Goal: Task Accomplishment & Management: Complete application form

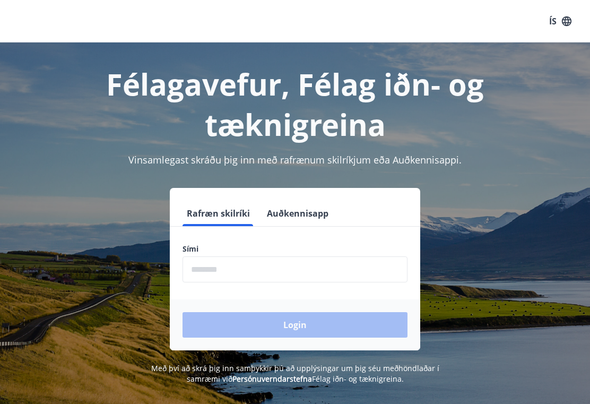
click at [240, 256] on input "phone" at bounding box center [295, 269] width 225 height 26
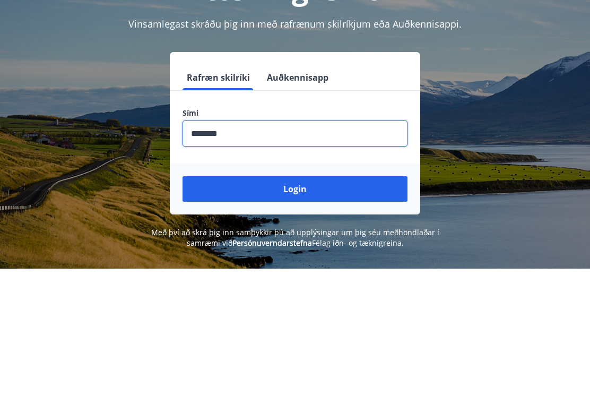
type input "********"
click at [301, 312] on button "Login" at bounding box center [295, 324] width 225 height 25
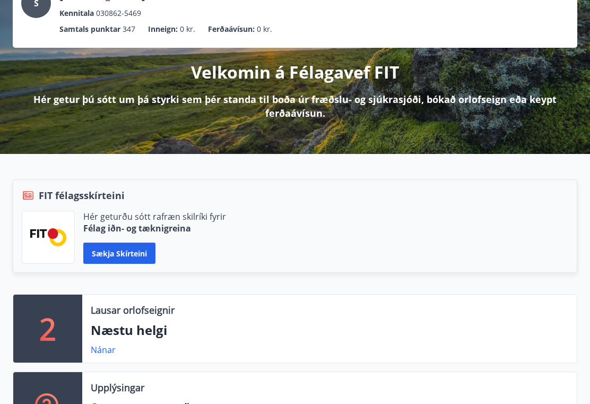
scroll to position [84, 0]
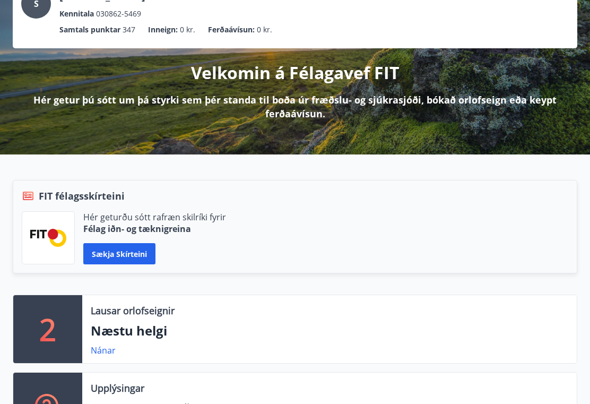
click at [109, 351] on link "Nánar" at bounding box center [103, 350] width 25 height 12
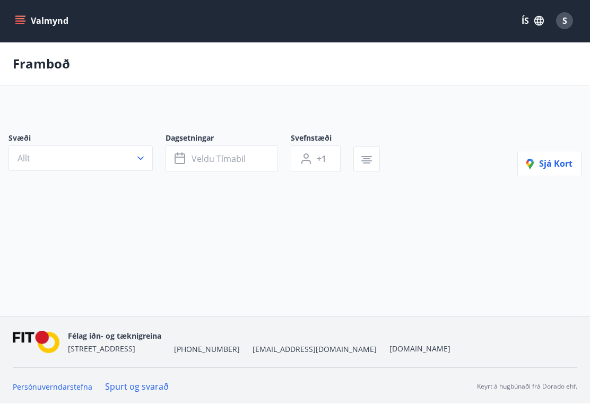
scroll to position [1, 0]
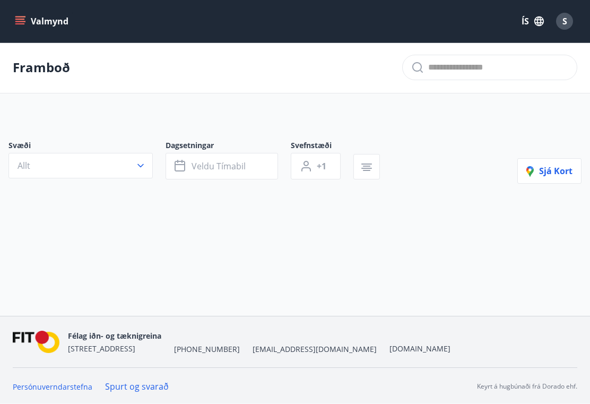
type input "*"
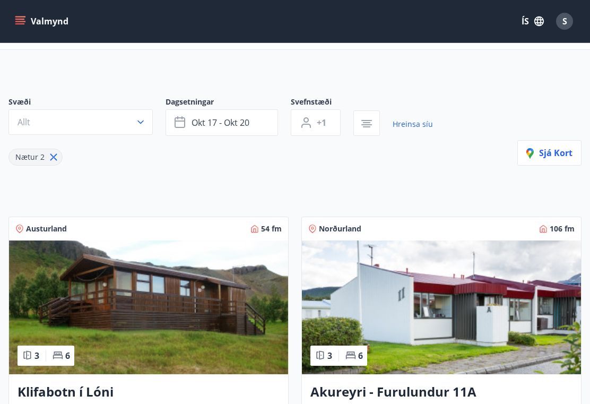
scroll to position [0, 0]
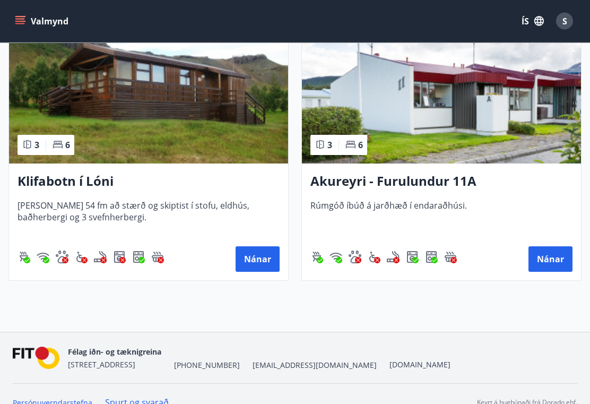
click at [562, 258] on button "Nánar" at bounding box center [551, 259] width 44 height 25
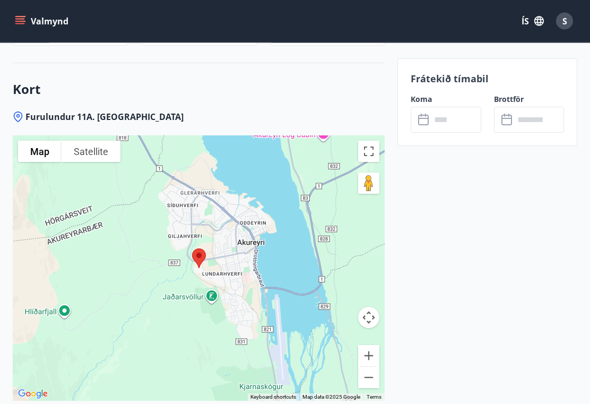
scroll to position [1322, 0]
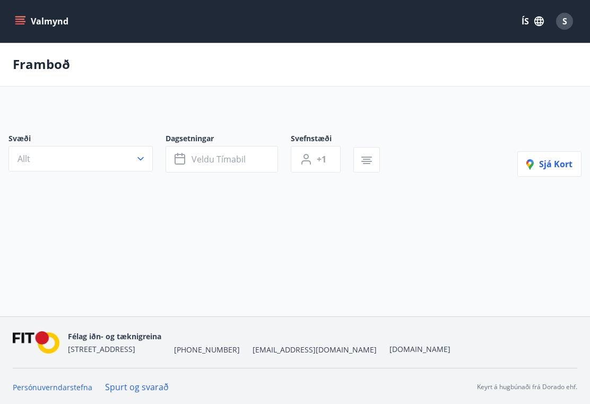
type input "*"
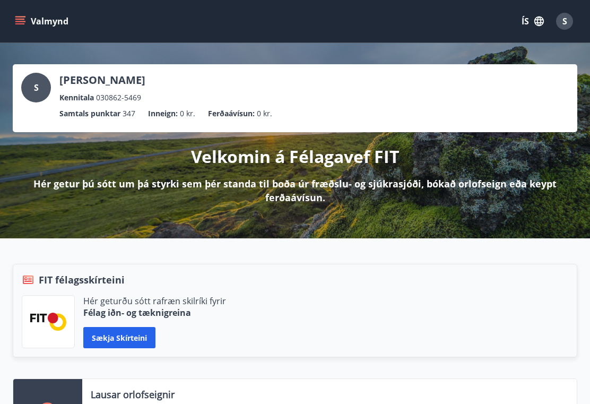
click at [21, 20] on icon "menu" at bounding box center [20, 19] width 10 height 1
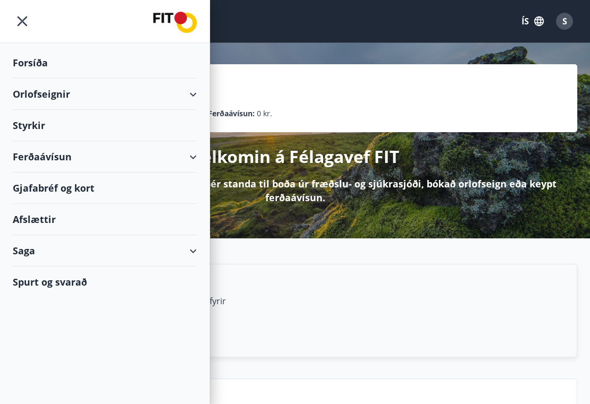
click at [35, 126] on div "Styrkir" at bounding box center [105, 125] width 184 height 31
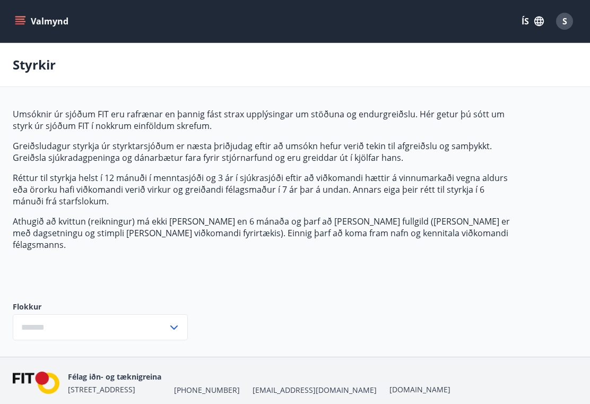
type input "***"
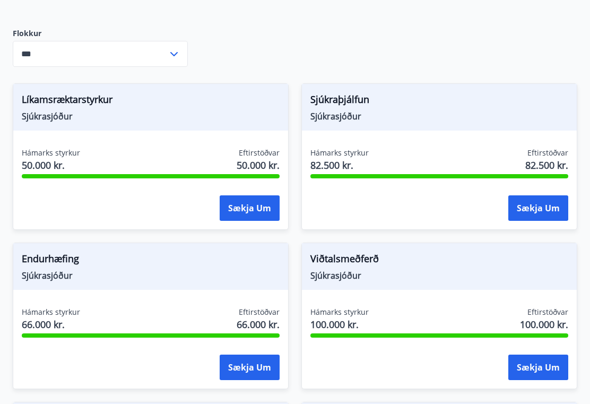
scroll to position [273, 0]
click at [248, 199] on button "Sækja um" at bounding box center [250, 207] width 60 height 25
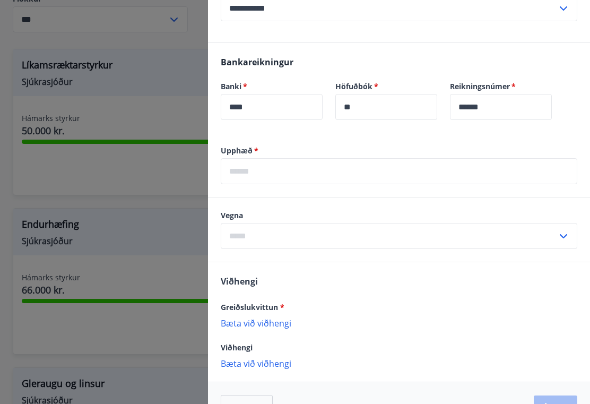
scroll to position [311, 0]
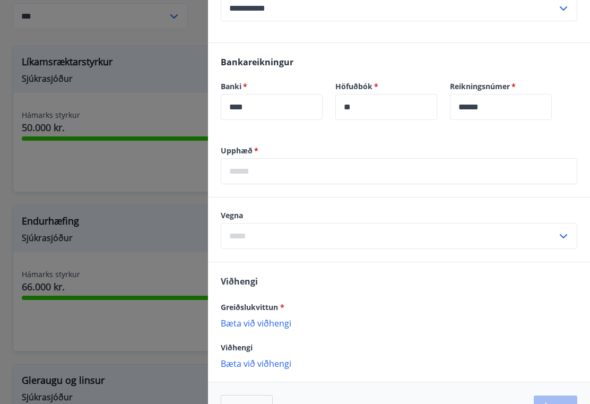
click at [269, 317] on p "Bæta við viðhengi" at bounding box center [399, 322] width 357 height 11
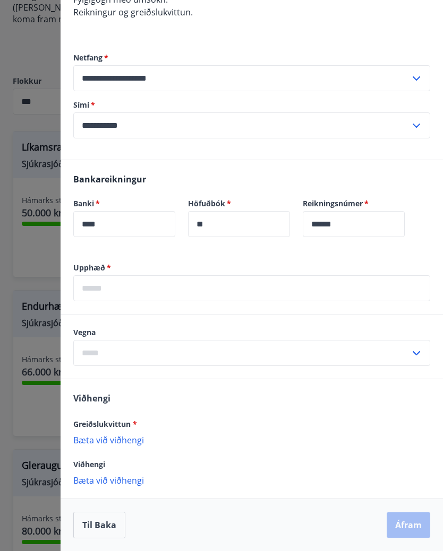
scroll to position [178, 0]
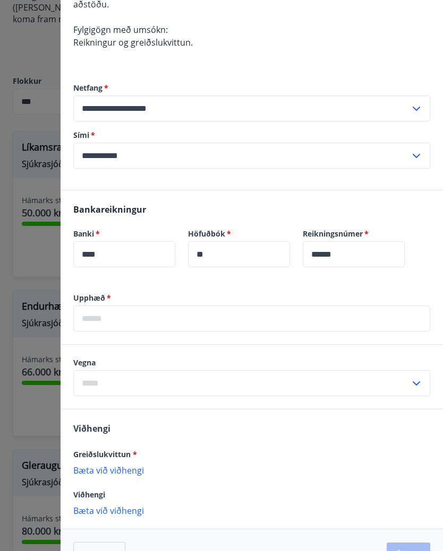
click at [111, 403] on p "Bæta við viðhengi" at bounding box center [251, 470] width 357 height 11
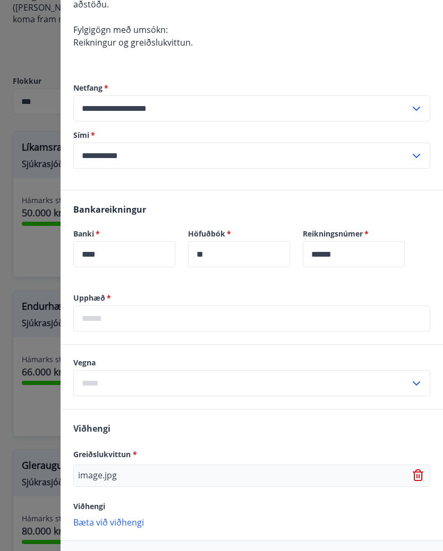
click at [310, 403] on div "image.jpg" at bounding box center [251, 476] width 357 height 22
click at [106, 403] on p "image.jpg" at bounding box center [97, 476] width 39 height 13
click at [97, 403] on p "image.jpg" at bounding box center [97, 476] width 39 height 13
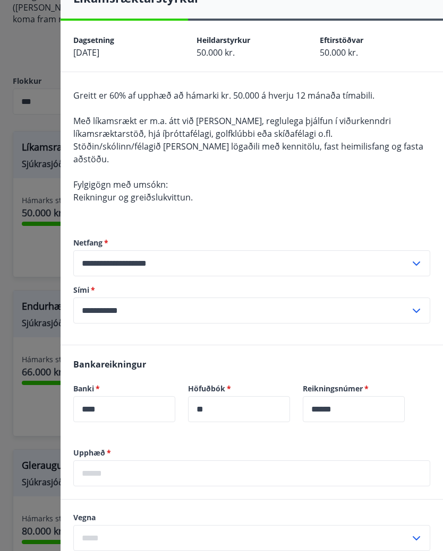
scroll to position [22, 0]
click at [417, 258] on icon at bounding box center [416, 264] width 13 height 13
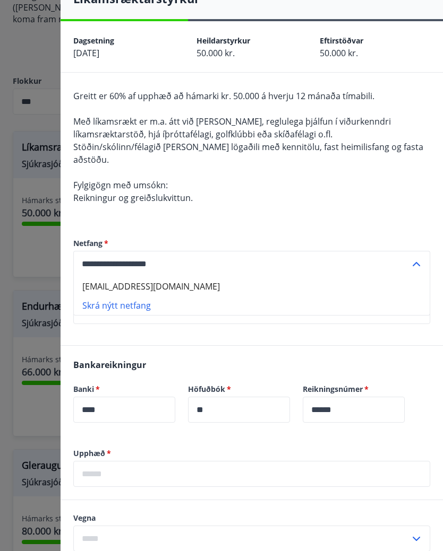
click at [419, 258] on icon at bounding box center [416, 264] width 13 height 13
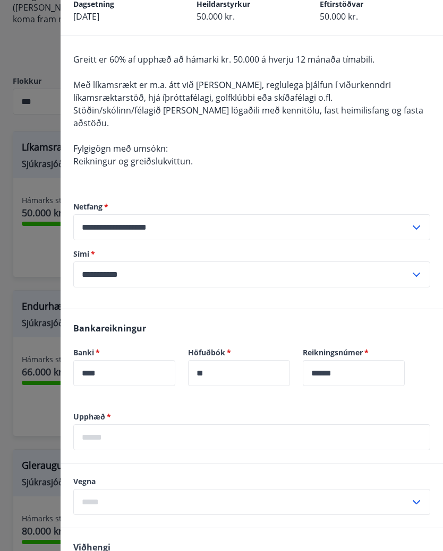
scroll to position [60, 0]
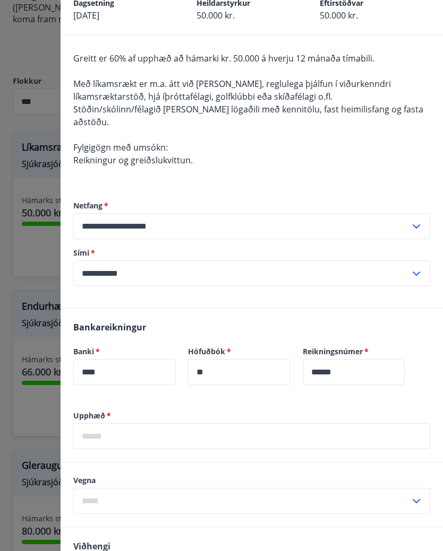
click at [100, 403] on input "text" at bounding box center [251, 437] width 357 height 26
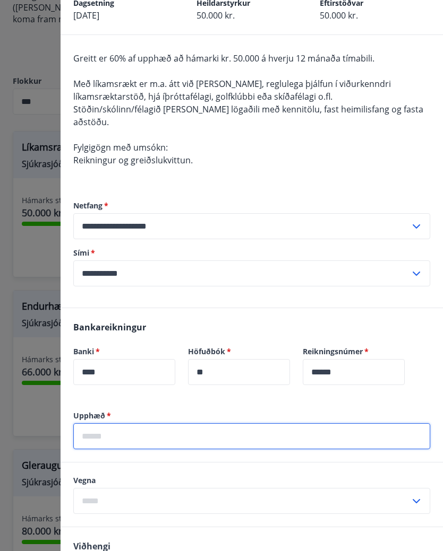
scroll to position [292, 0]
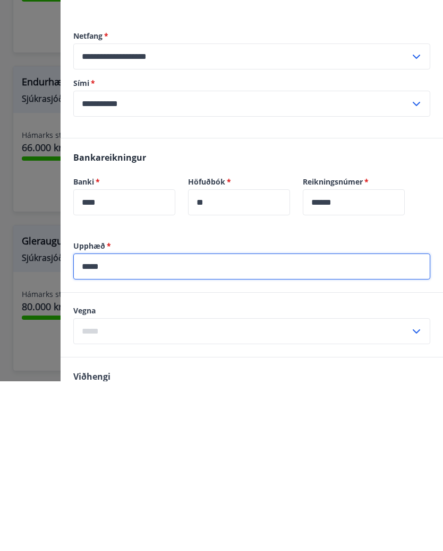
type input "*****"
click at [115, 403] on input "text" at bounding box center [241, 501] width 336 height 26
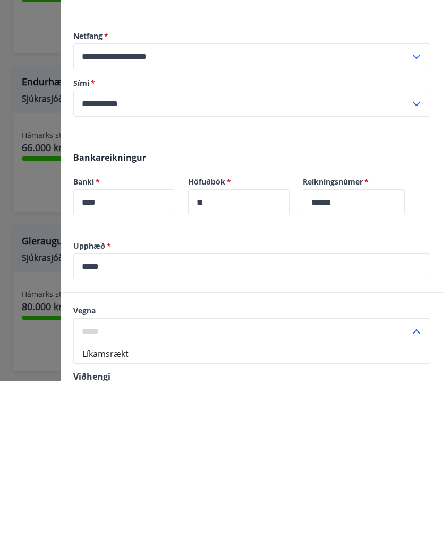
click at [101, 403] on li "Líkamsrækt" at bounding box center [252, 523] width 356 height 19
type input "**********"
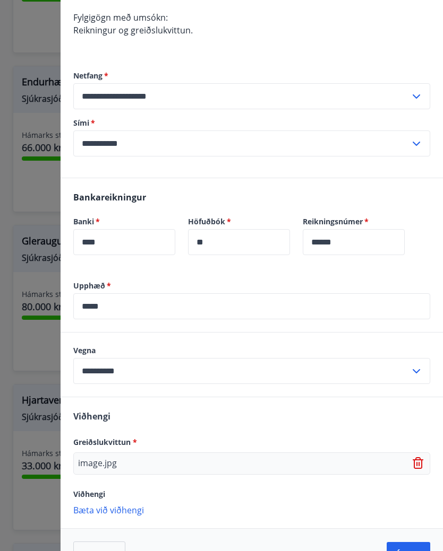
scroll to position [189, 0]
click at [405, 403] on button "Áfram" at bounding box center [408, 555] width 44 height 25
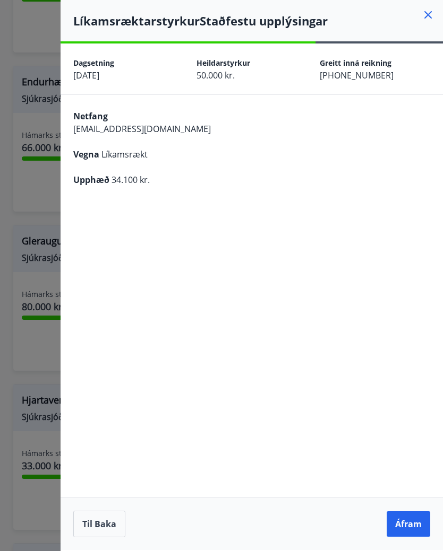
scroll to position [0, 0]
click at [407, 403] on button "Áfram" at bounding box center [408, 524] width 44 height 25
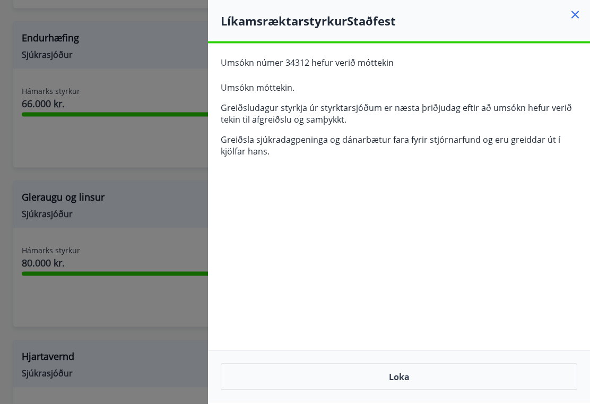
scroll to position [495, 0]
click at [409, 390] on button "Loka" at bounding box center [399, 377] width 357 height 27
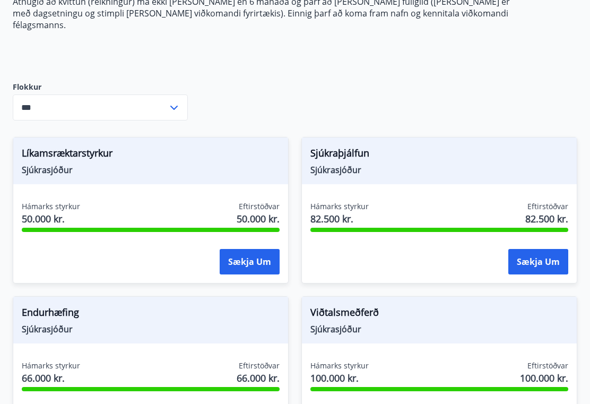
scroll to position [217, 0]
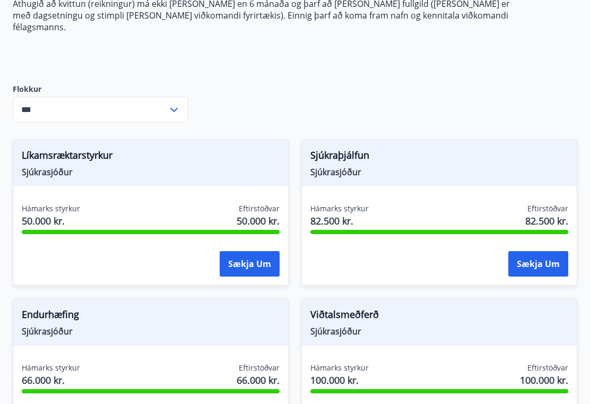
click at [540, 252] on button "Sækja um" at bounding box center [538, 264] width 60 height 25
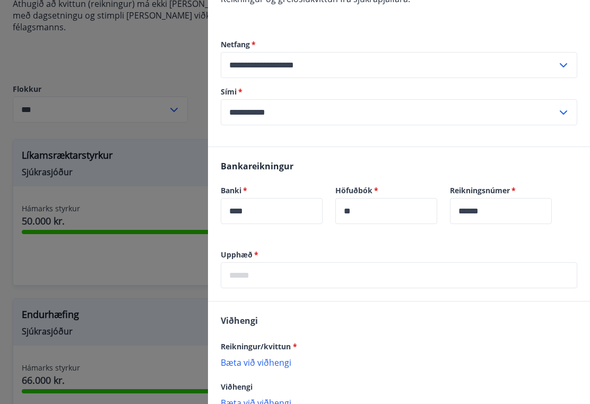
scroll to position [222, 0]
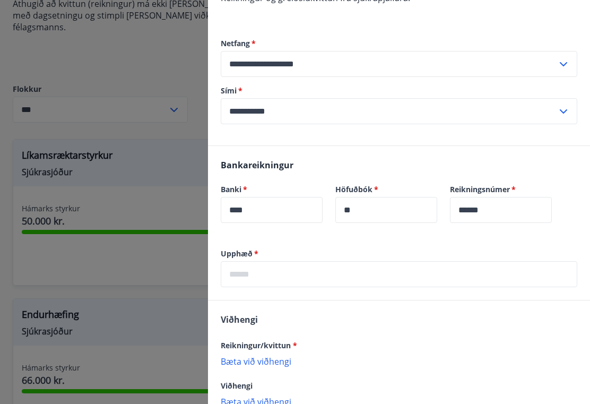
click at [554, 247] on div "Bankareikningur Banki   * **** ​ Höfuðbók   * ** ​ Reikningsnúmer   * ****** ​" at bounding box center [399, 197] width 382 height 102
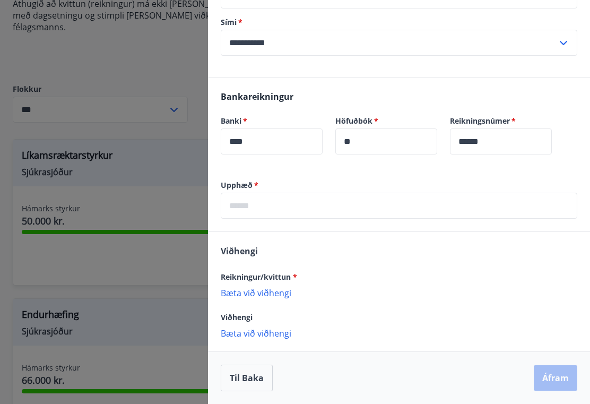
scroll to position [291, 0]
click at [245, 294] on p "Bæta við viðhengi" at bounding box center [399, 292] width 357 height 11
click at [586, 372] on div "Til baka Áfram" at bounding box center [399, 377] width 382 height 53
click at [264, 297] on p "Bæta við viðhengi" at bounding box center [399, 292] width 357 height 11
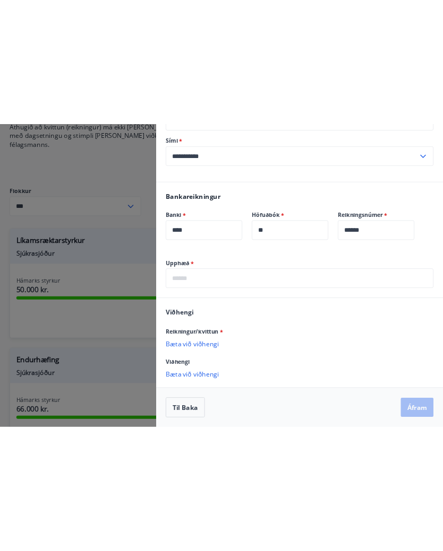
scroll to position [143, 0]
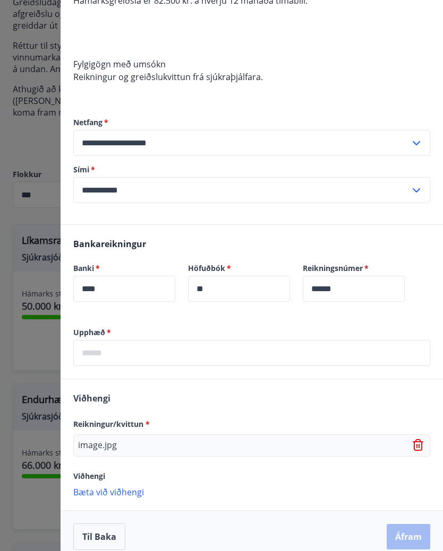
click at [98, 403] on p "image.jpg" at bounding box center [97, 445] width 39 height 13
click at [96, 403] on p "image.jpg" at bounding box center [97, 445] width 39 height 13
click at [99, 403] on p "image.jpg" at bounding box center [97, 445] width 39 height 13
click at [422, 403] on icon at bounding box center [418, 445] width 13 height 13
click at [96, 403] on p "Bæta við viðhengi" at bounding box center [251, 440] width 357 height 11
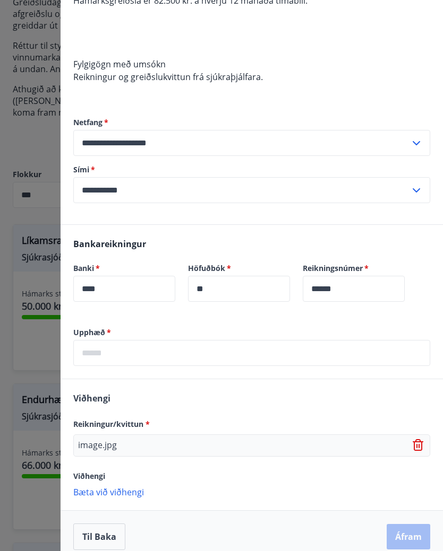
click at [101, 359] on input "text" at bounding box center [251, 353] width 357 height 26
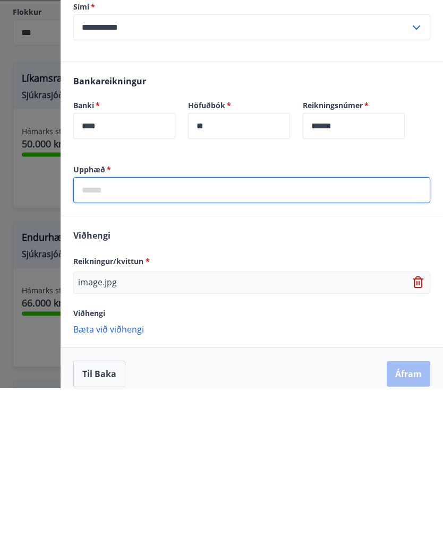
click at [92, 340] on input "text" at bounding box center [251, 353] width 357 height 26
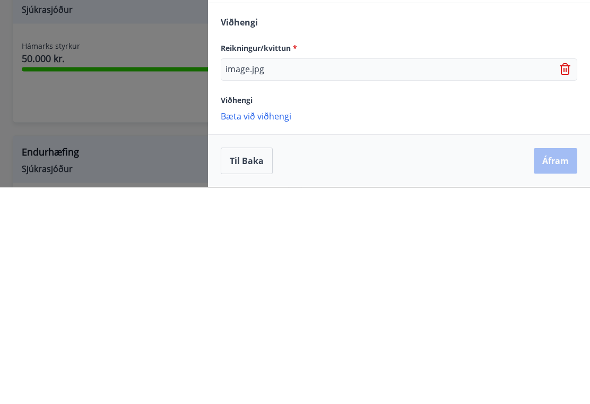
scroll to position [303, 0]
click at [558, 365] on div "Til baka Áfram" at bounding box center [399, 378] width 357 height 27
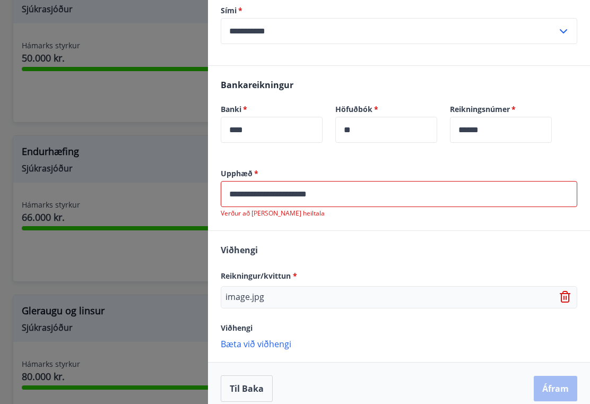
click at [336, 193] on input "**********" at bounding box center [399, 194] width 357 height 26
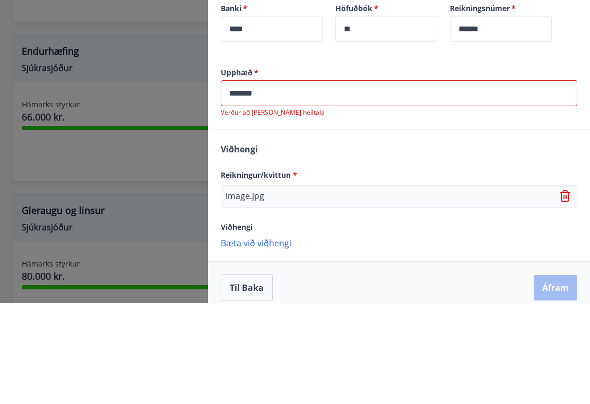
type input "*****"
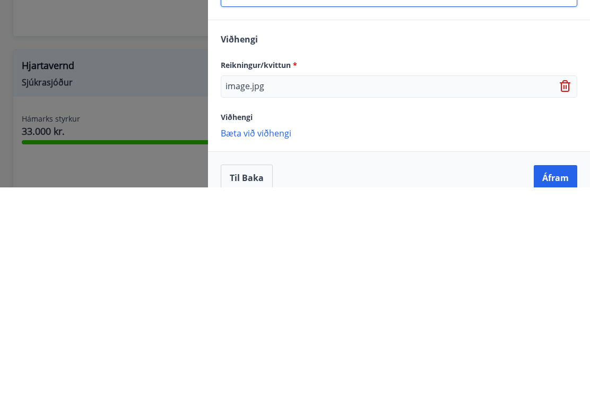
scroll to position [285, 0]
click at [559, 383] on button "Áfram" at bounding box center [556, 395] width 44 height 25
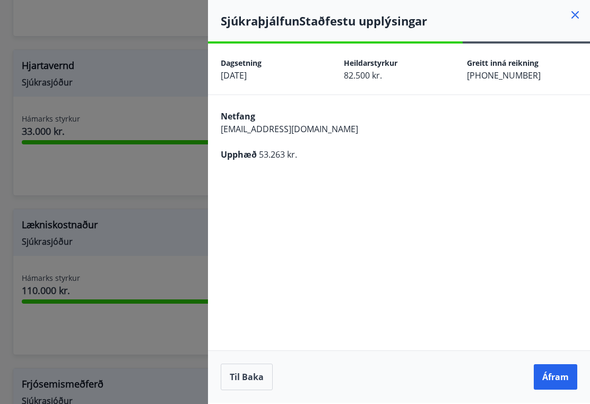
scroll to position [0, 0]
click at [559, 387] on button "Áfram" at bounding box center [556, 376] width 44 height 25
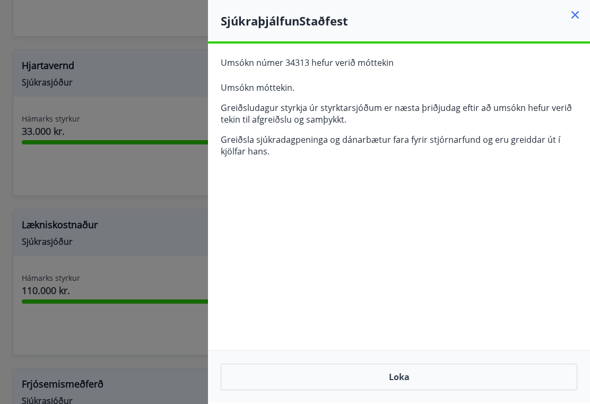
click at [406, 390] on button "Loka" at bounding box center [399, 377] width 357 height 27
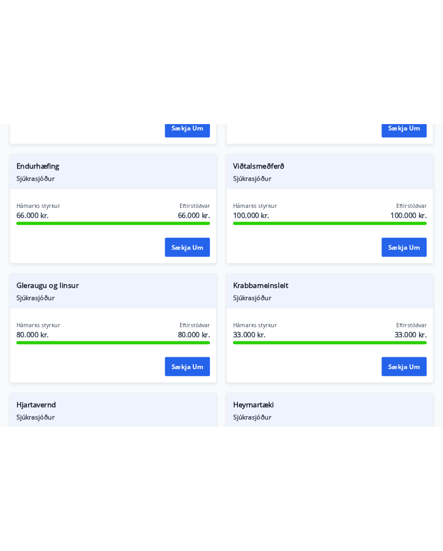
scroll to position [426, 0]
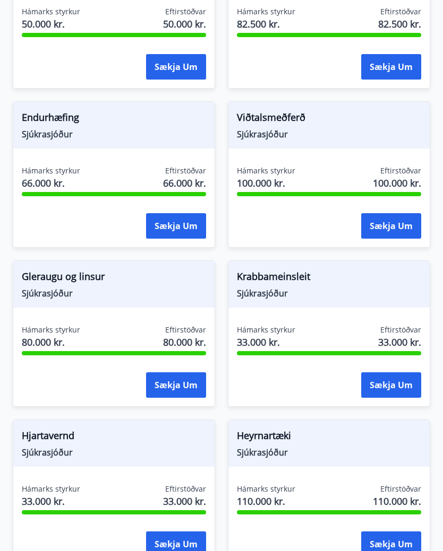
click at [378, 279] on span "Krabbameinsleit" at bounding box center [329, 279] width 184 height 18
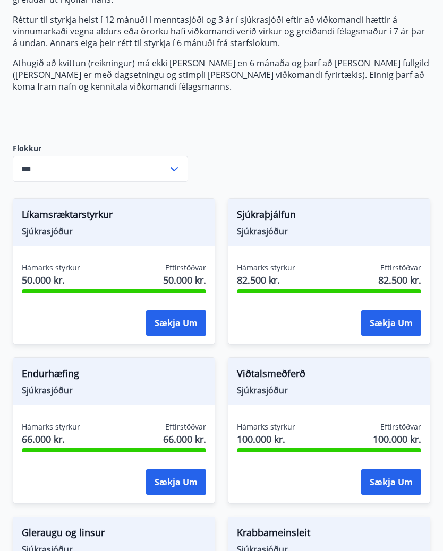
scroll to position [0, 0]
